Goal: Task Accomplishment & Management: Manage account settings

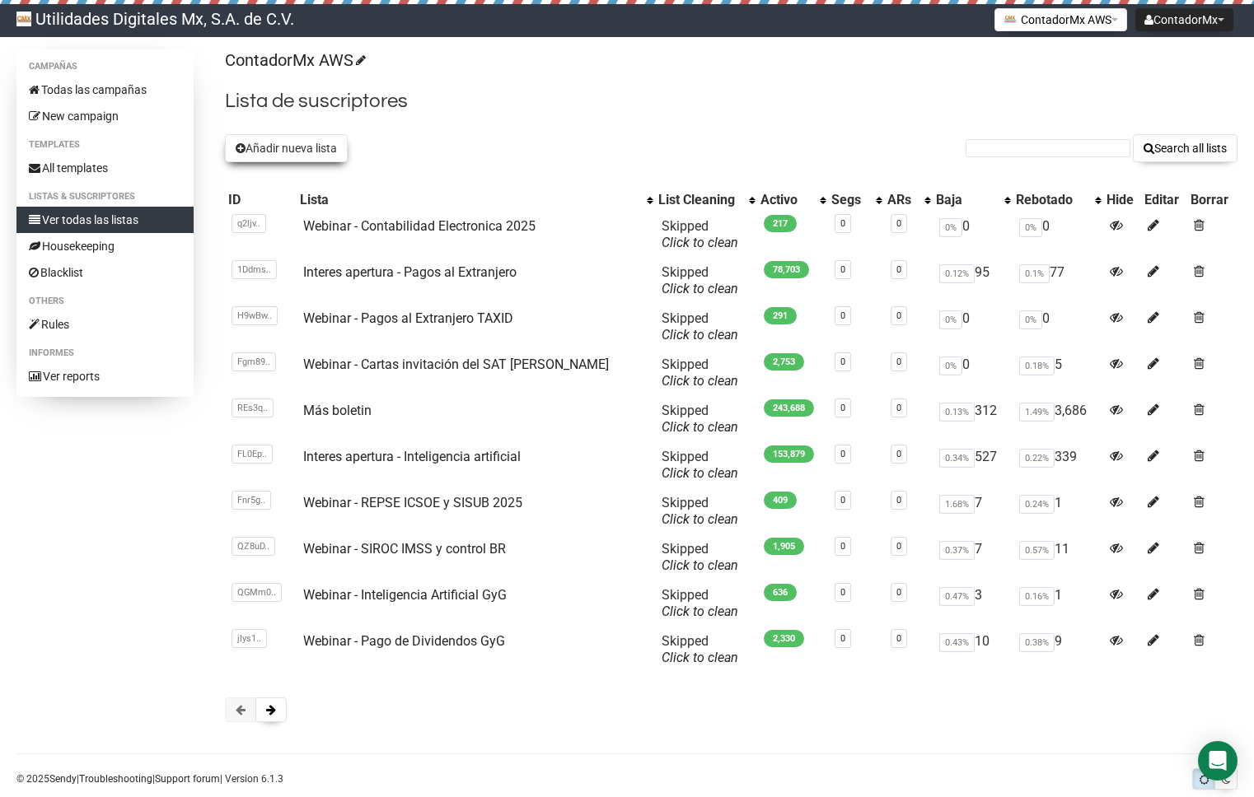
click at [274, 144] on button "Añadir nueva lista" at bounding box center [286, 148] width 123 height 28
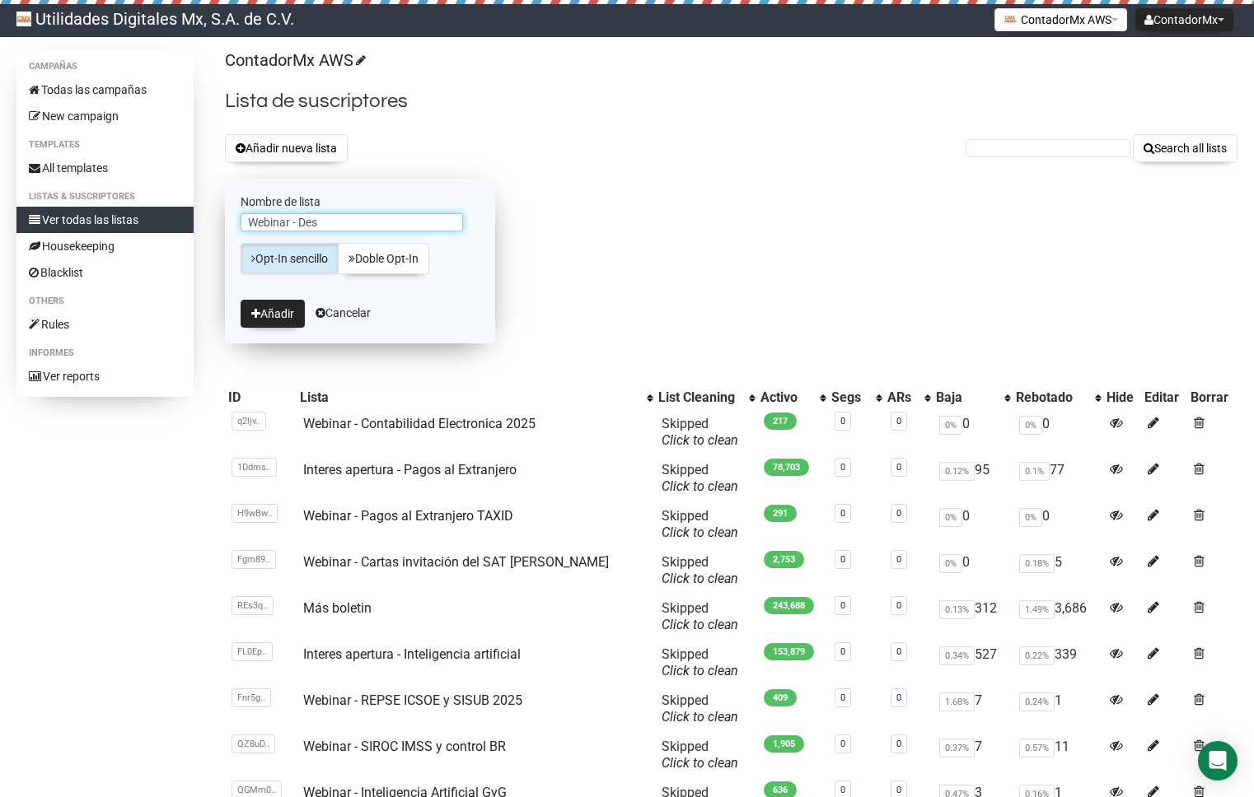
type input "Webinar - Despachos Contables TAXID"
click at [718, 174] on div "ContadorMx AWS Lista de suscriptores Añadir nueva lista Search all lists Nombre…" at bounding box center [731, 492] width 1012 height 887
click at [271, 309] on button "Añadir" at bounding box center [273, 314] width 64 height 28
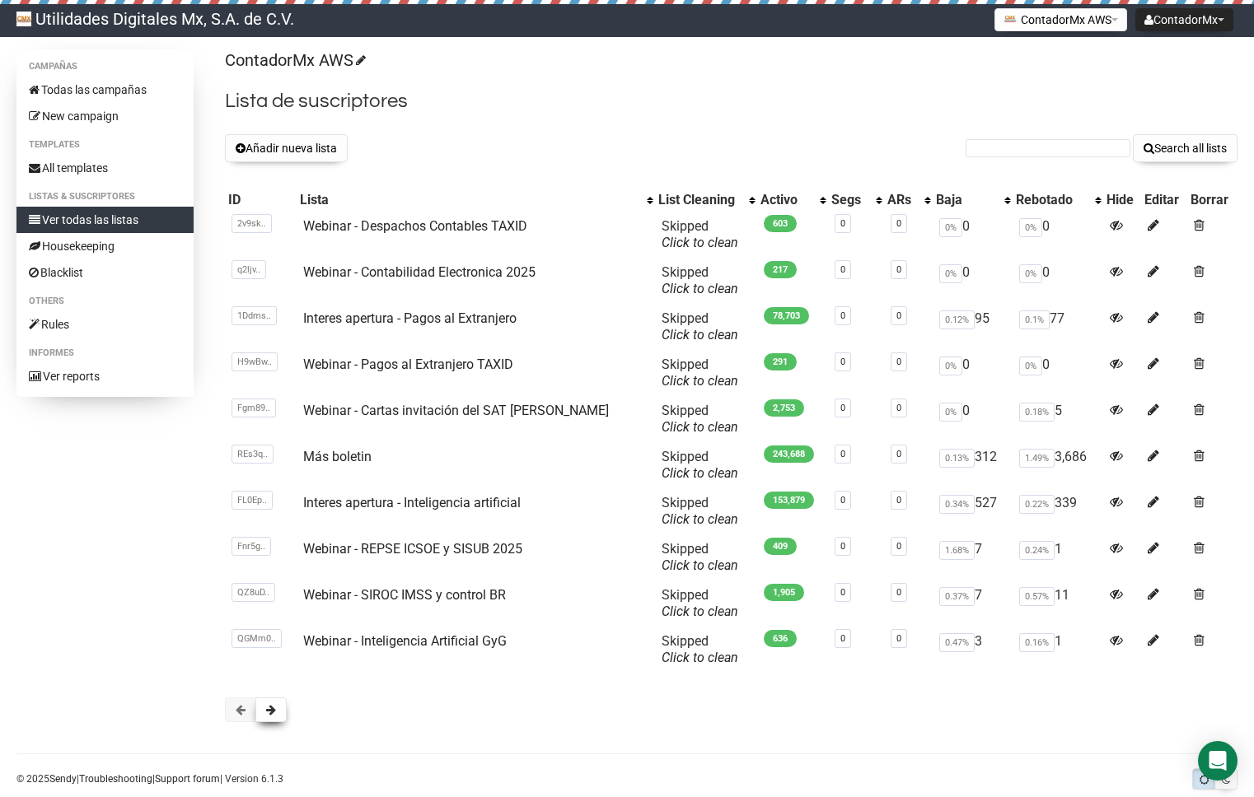
click at [277, 708] on button at bounding box center [270, 710] width 31 height 25
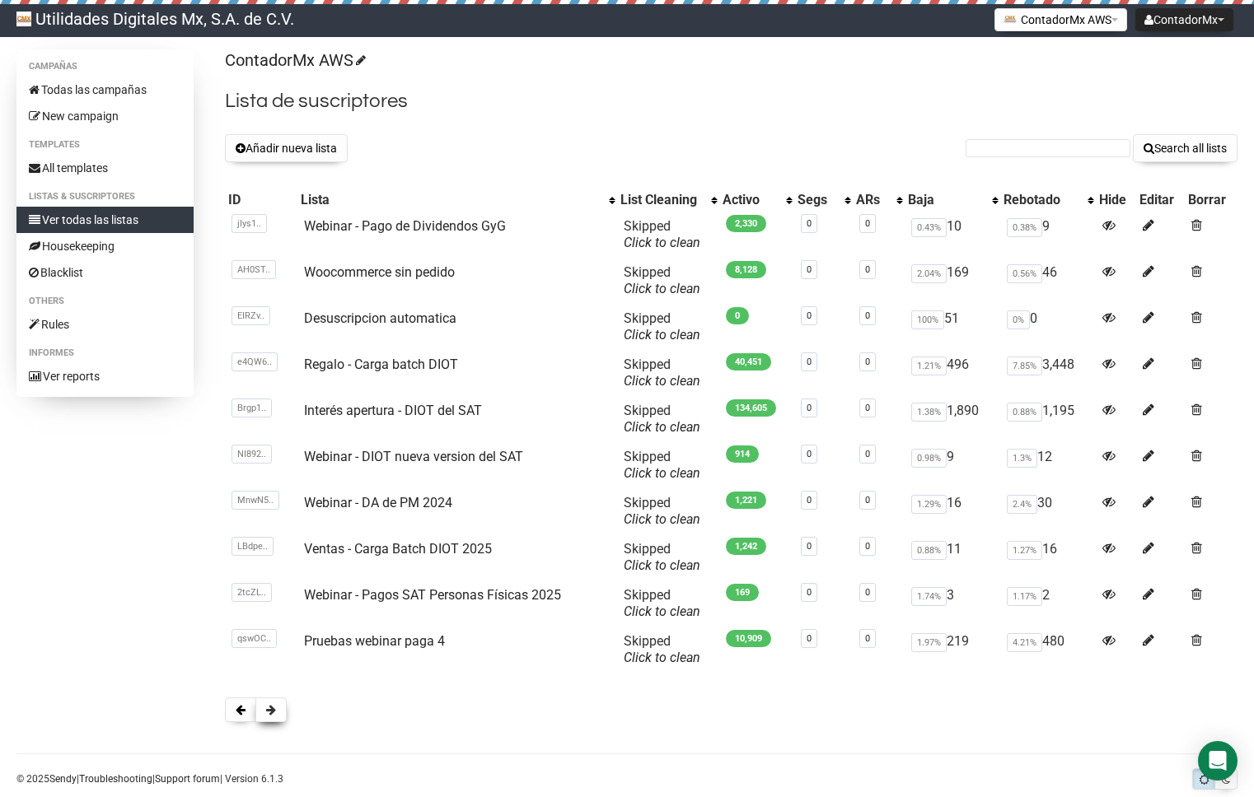
click at [273, 710] on span at bounding box center [271, 710] width 10 height 12
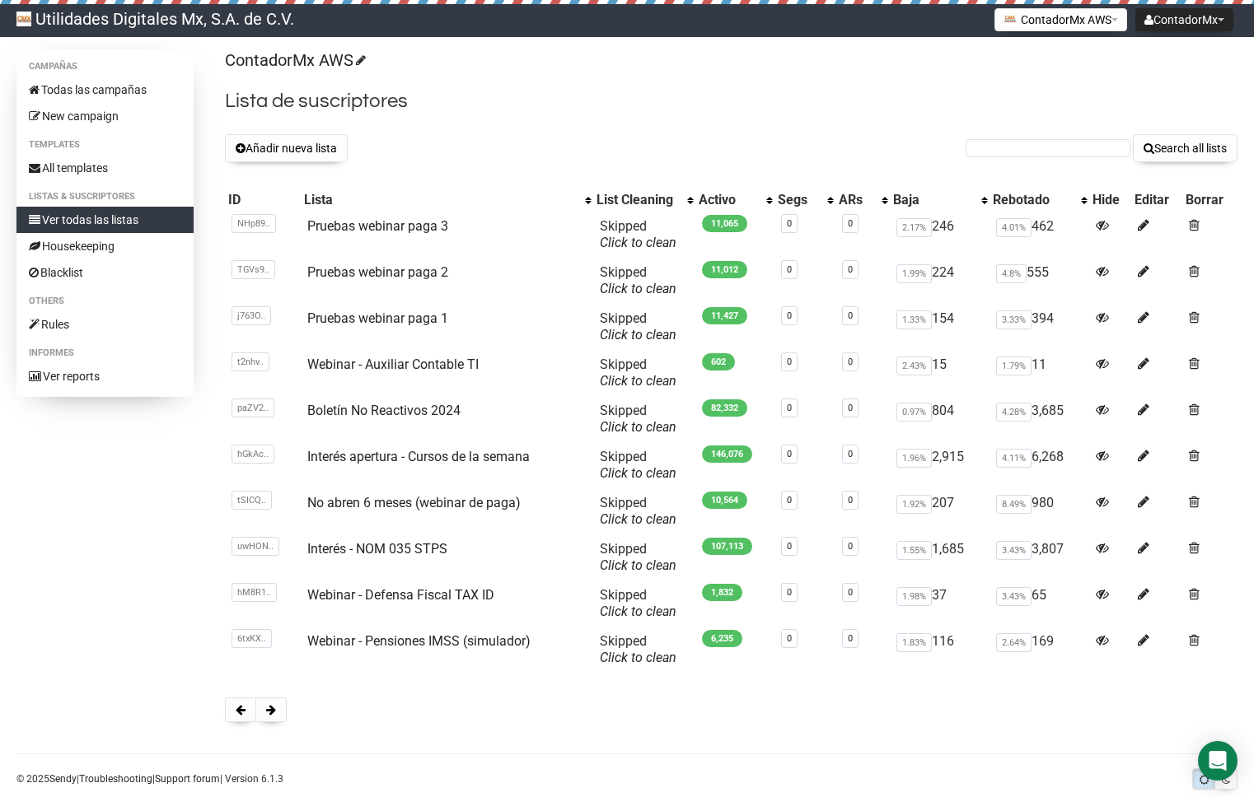
click at [160, 666] on div "Campañas Todas las campañas New campaign Templates All templates Listas & Suscr…" at bounding box center [626, 394] width 1221 height 690
click at [296, 709] on div at bounding box center [731, 710] width 1012 height 25
click at [272, 709] on span at bounding box center [271, 710] width 10 height 12
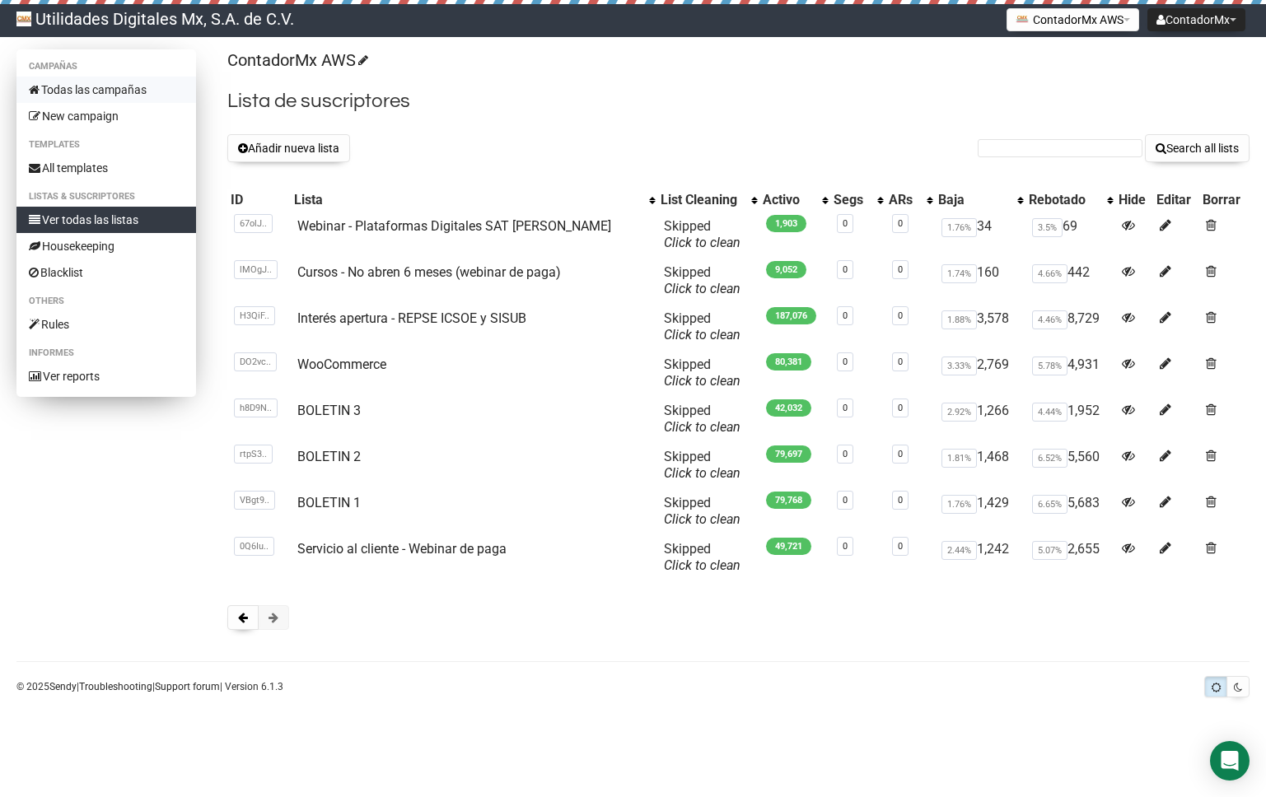
click at [56, 83] on link "Todas las campañas" at bounding box center [106, 90] width 180 height 26
